Goal: Find specific page/section

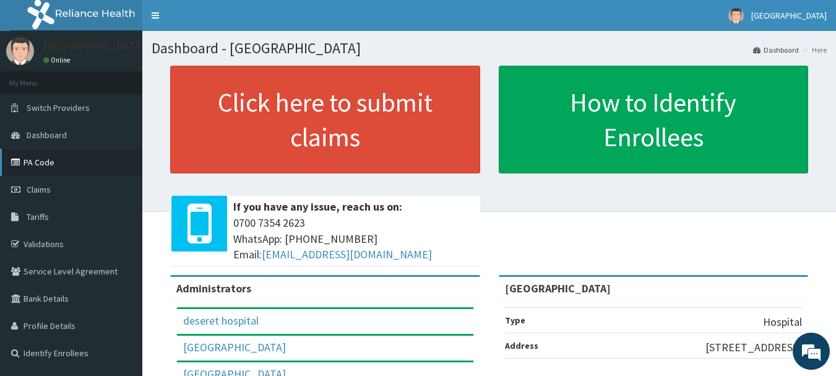
click at [83, 157] on link "PA Code" at bounding box center [71, 161] width 142 height 27
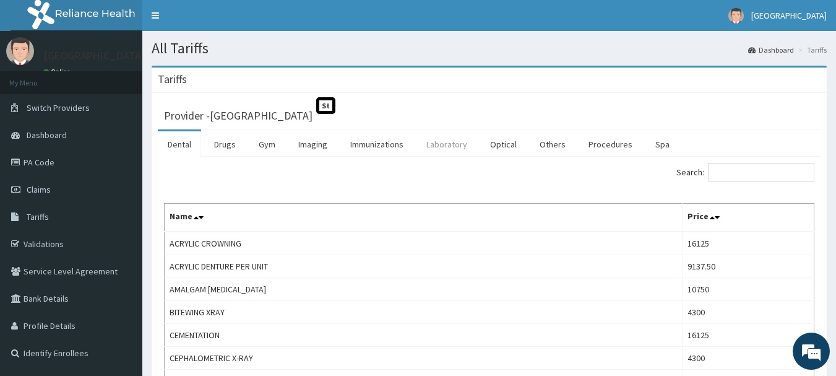
click at [457, 148] on link "Laboratory" at bounding box center [446, 144] width 61 height 26
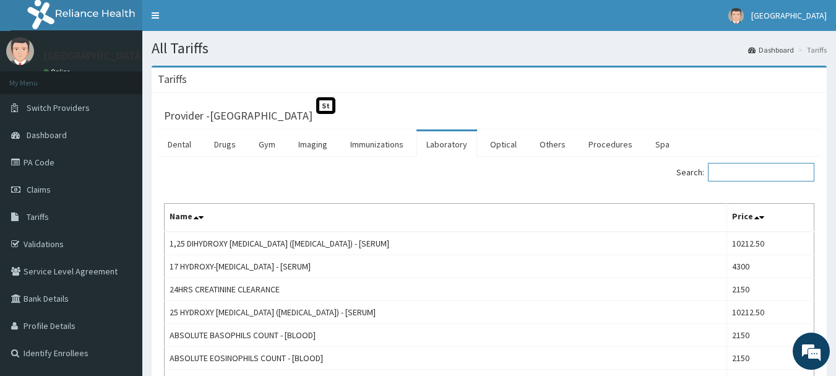
click at [748, 170] on input "Search:" at bounding box center [761, 172] width 106 height 19
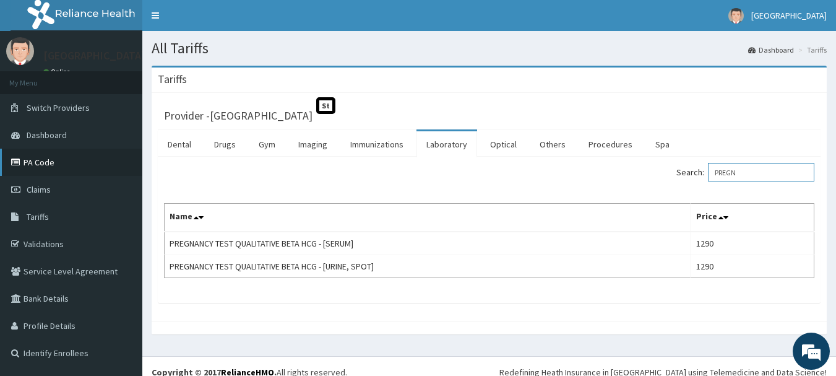
type input "PREGN"
click at [51, 165] on link "PA Code" at bounding box center [71, 161] width 142 height 27
